Goal: Find specific page/section: Find specific page/section

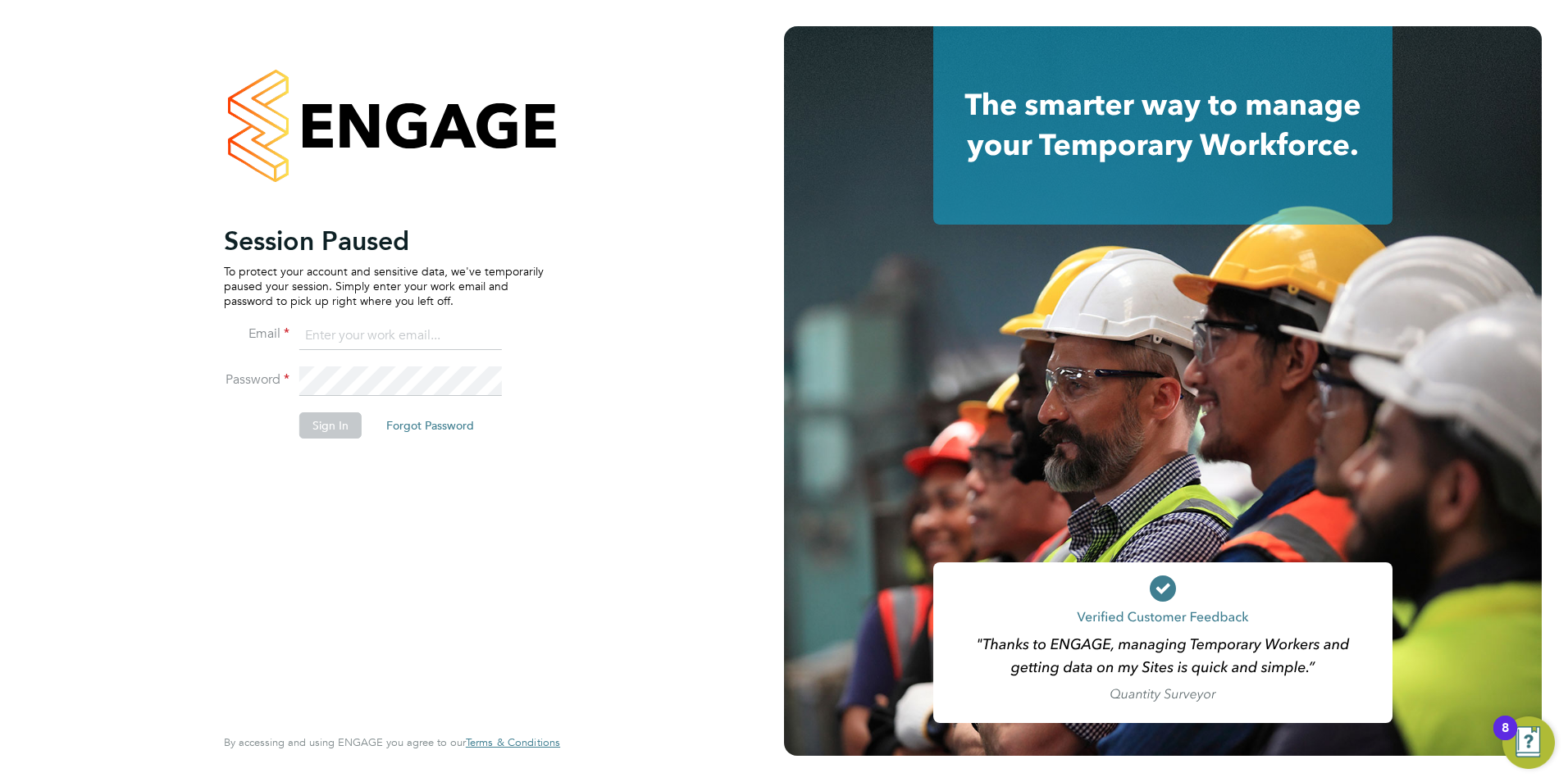
type input "[PERSON_NAME][EMAIL_ADDRESS][DOMAIN_NAME]"
click at [312, 426] on button "Sign In" at bounding box center [330, 426] width 63 height 26
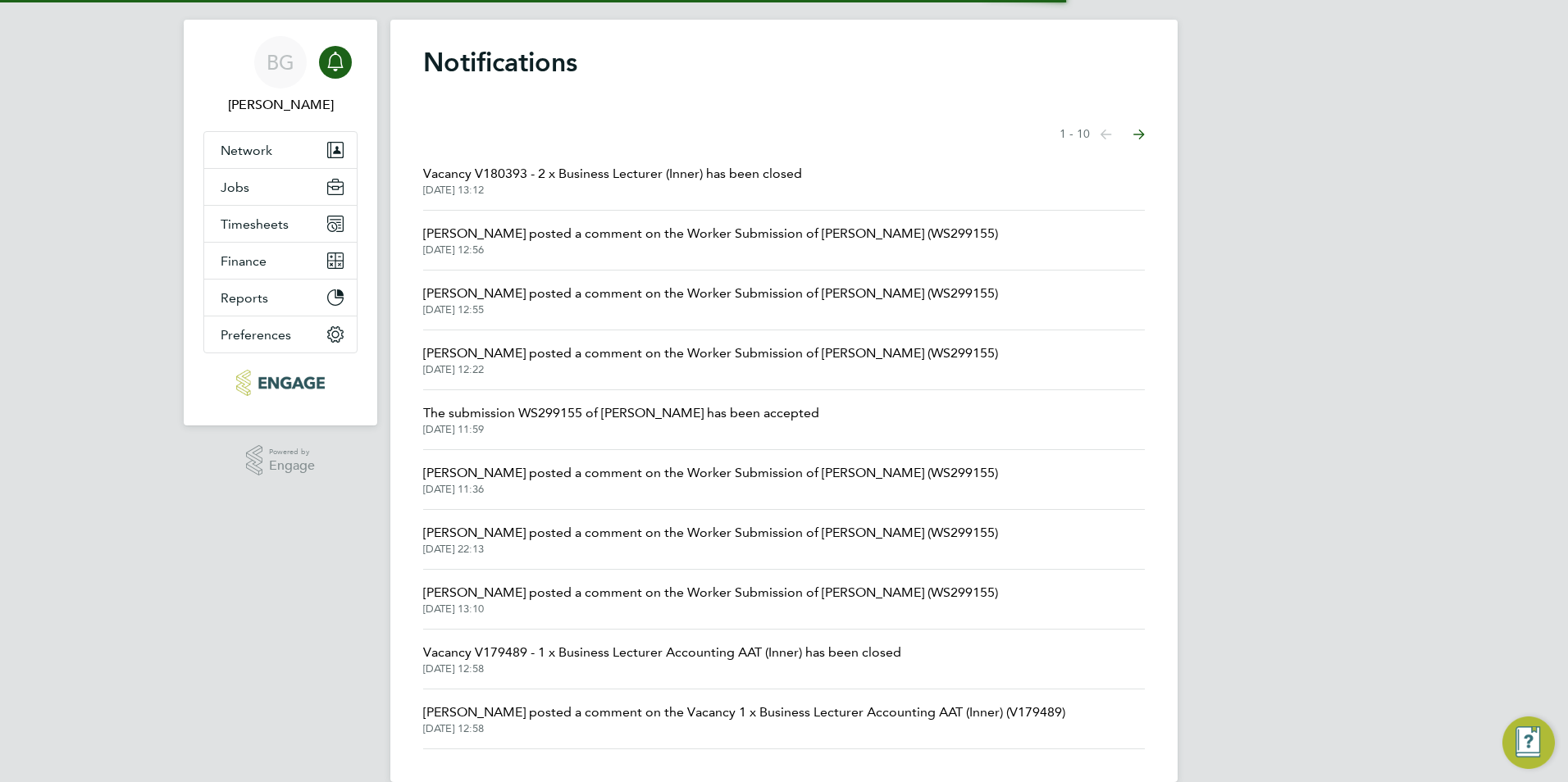
scroll to position [53, 0]
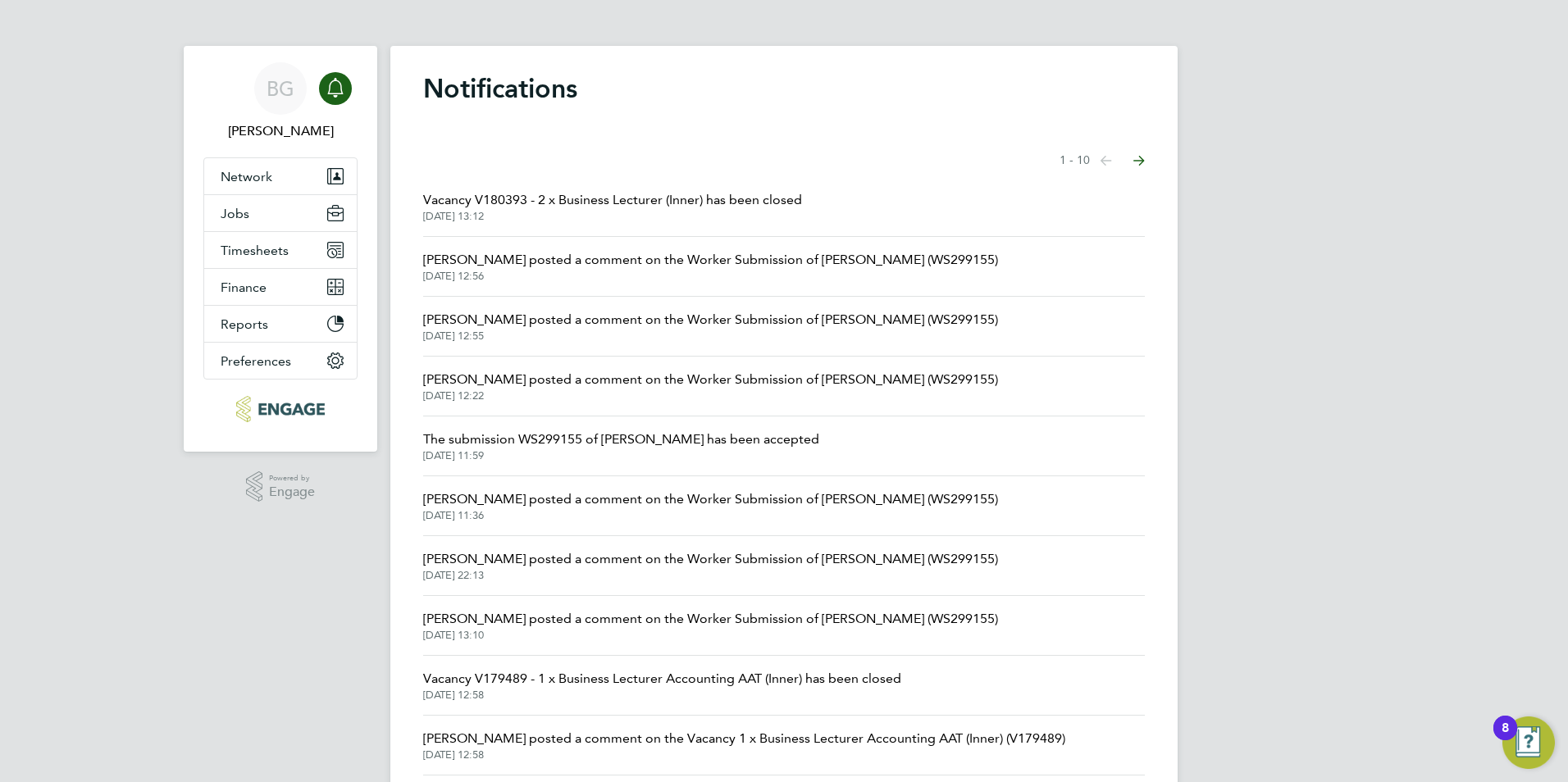
click at [385, 49] on div "BG [PERSON_NAME] Notifications Applications: Network Team Members Businesses Si…" at bounding box center [784, 417] width 1568 height 835
drag, startPoint x: 385, startPoint y: 49, endPoint x: 382, endPoint y: 60, distance: 11.4
click at [382, 60] on div "BG Becky Green Notifications Applications: Network Team Members Businesses Site…" at bounding box center [784, 417] width 1568 height 835
click at [332, 96] on icon "Main navigation" at bounding box center [335, 88] width 20 height 20
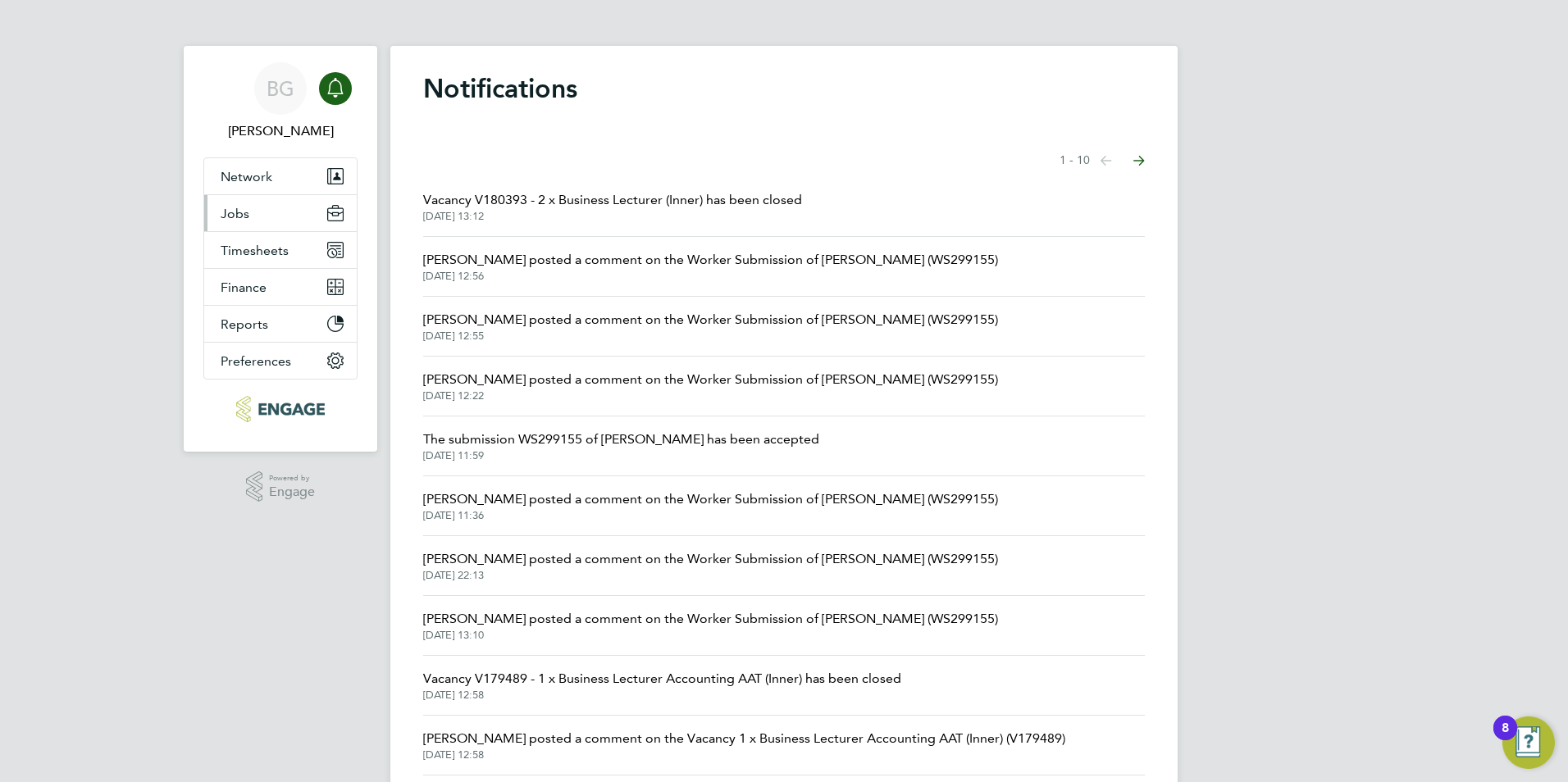
click at [251, 211] on button "Jobs" at bounding box center [280, 213] width 152 height 36
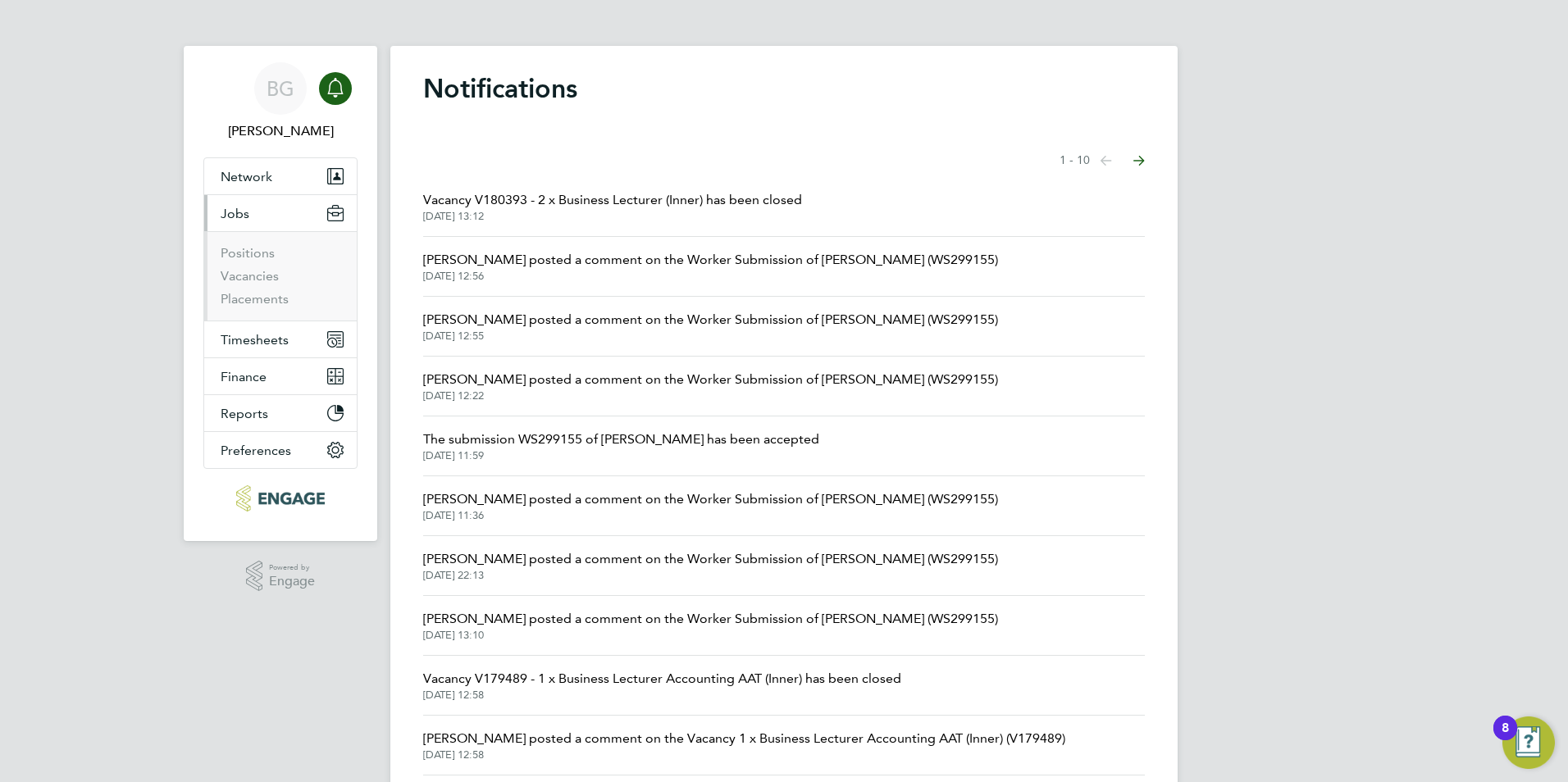
click at [256, 264] on li "Positions" at bounding box center [283, 256] width 123 height 23
click at [250, 269] on link "Vacancies" at bounding box center [250, 276] width 59 height 16
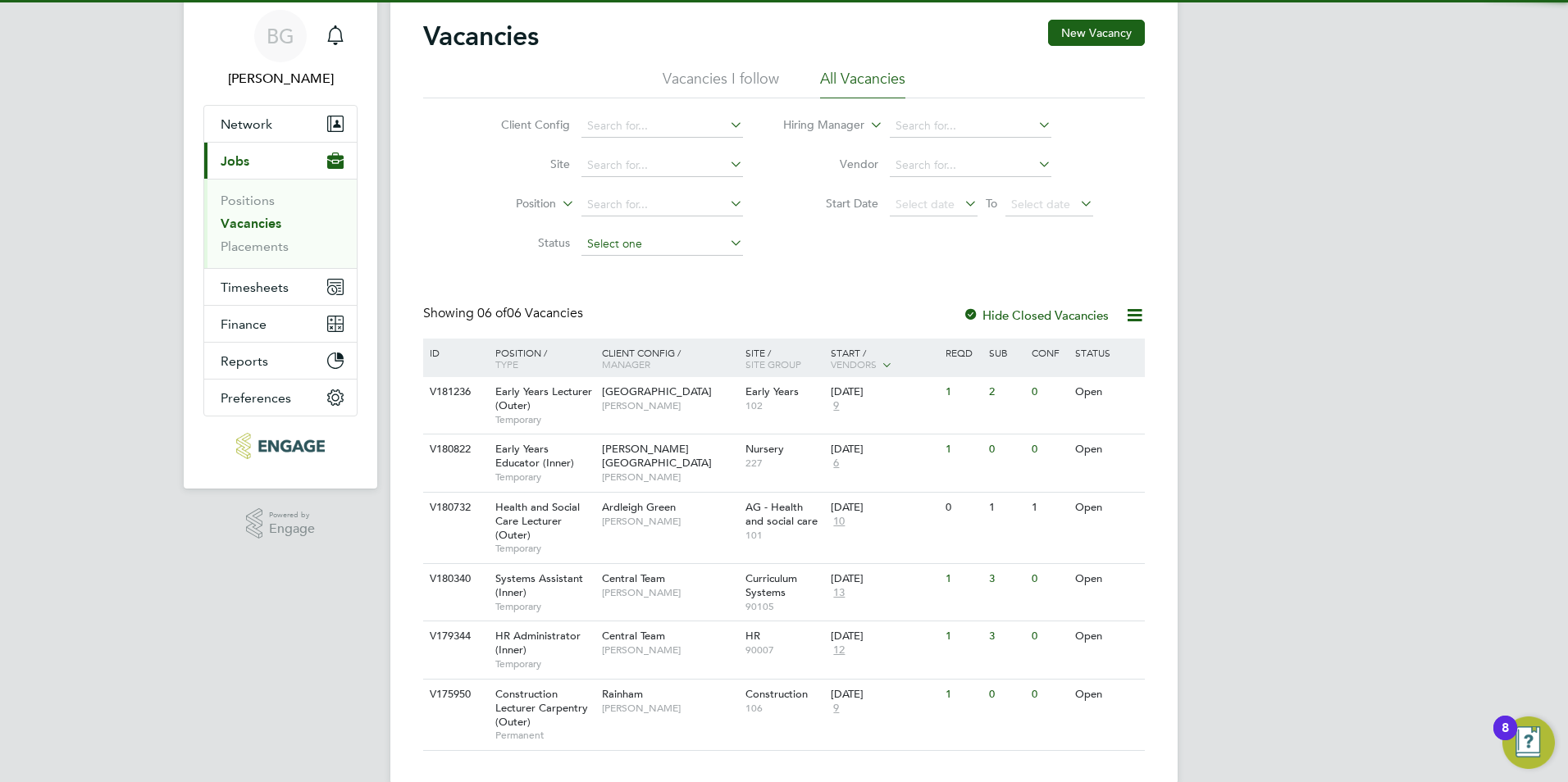
scroll to position [81, 0]
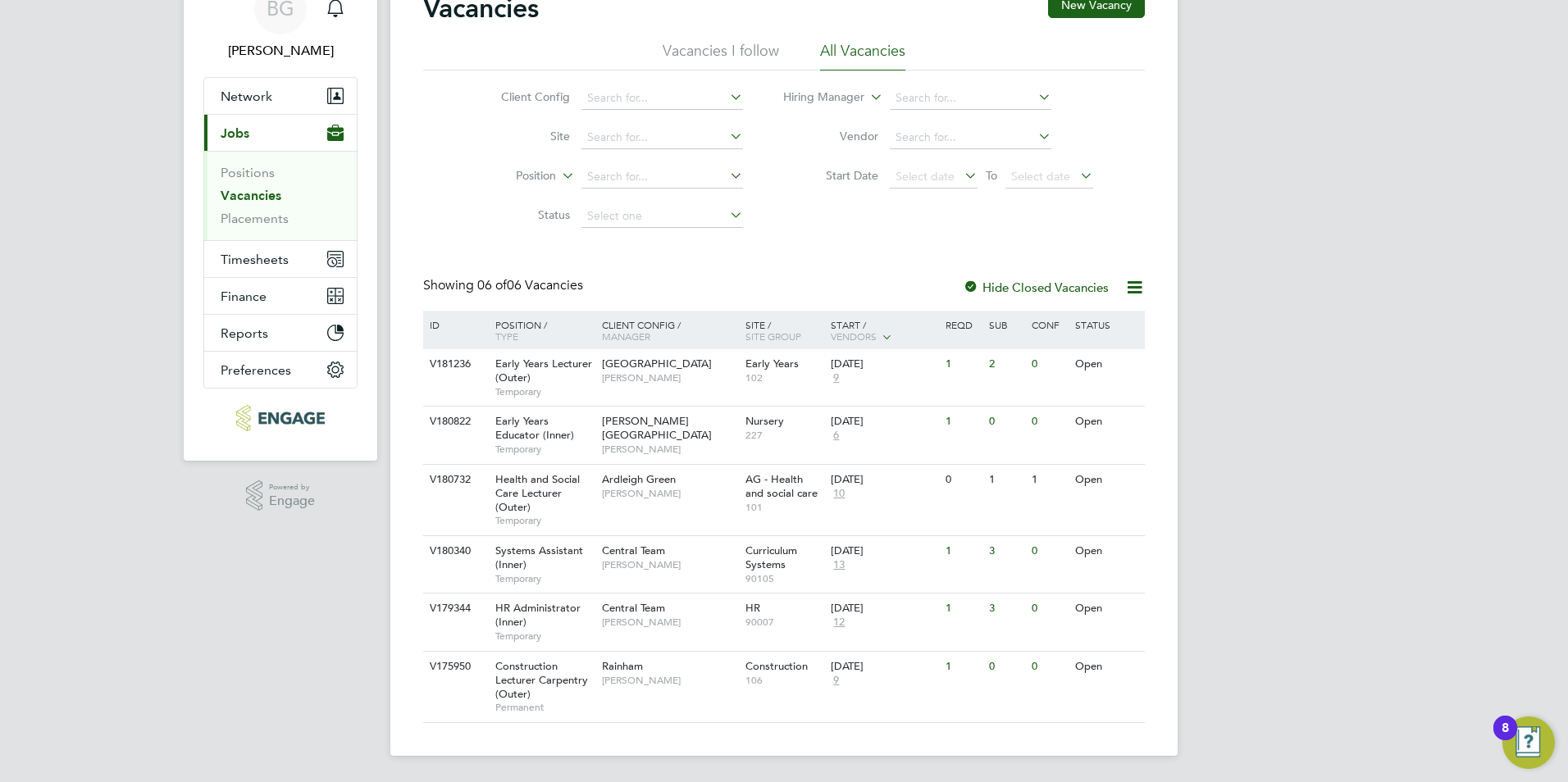
click at [1129, 279] on icon at bounding box center [1134, 288] width 21 height 21
drag, startPoint x: 1111, startPoint y: 394, endPoint x: 1234, endPoint y: 446, distance: 133.5
click at [1234, 446] on div "BG [PERSON_NAME] Notifications Applications: Network Team Members Businesses Si…" at bounding box center [784, 350] width 1568 height 863
